Goal: Browse casually

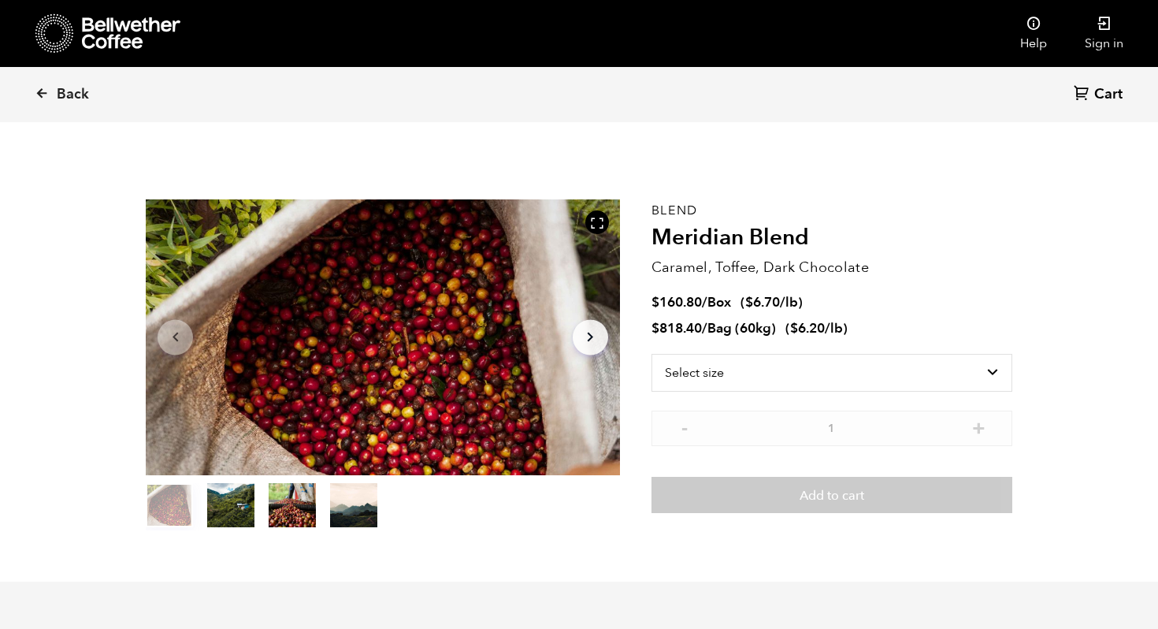
scroll to position [685, 839]
click at [51, 90] on link "Back" at bounding box center [84, 95] width 98 height 54
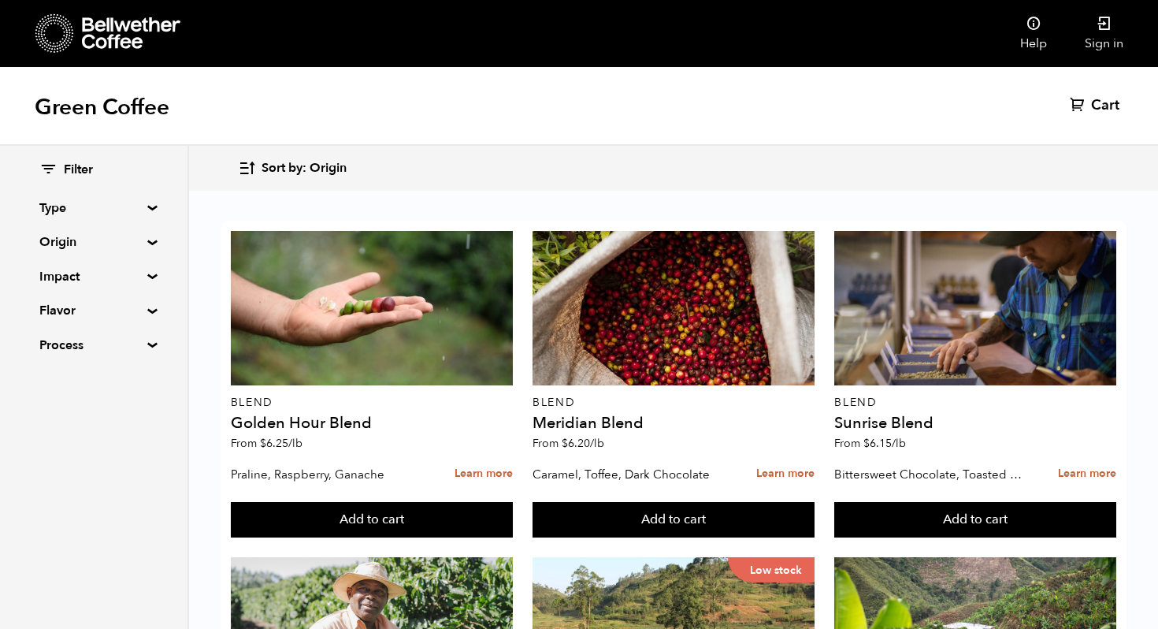
scroll to position [683, 0]
